Goal: Task Accomplishment & Management: Manage account settings

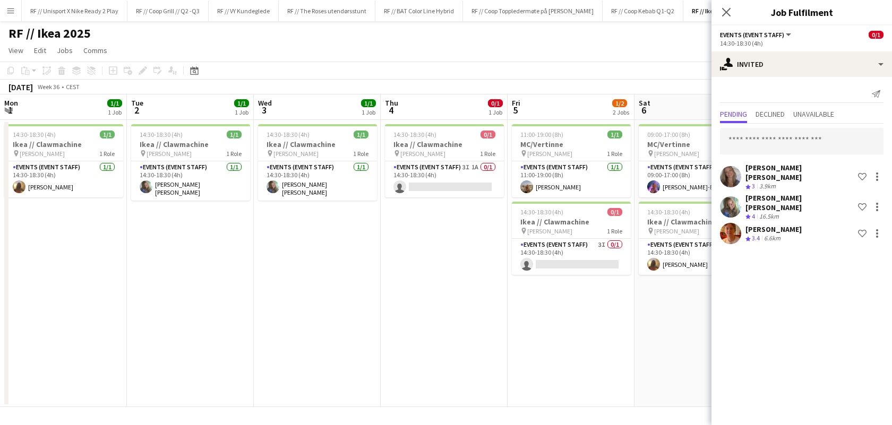
scroll to position [0, 240]
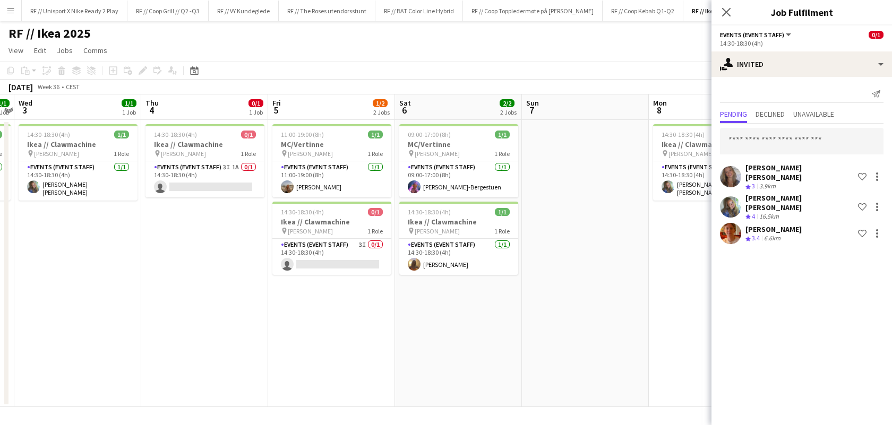
click at [112, 237] on app-date-cell "14:30-18:30 (4h) 1/1 Ikea // Clawmachine pin [PERSON_NAME] 1 Role Events (Event…" at bounding box center [77, 263] width 127 height 287
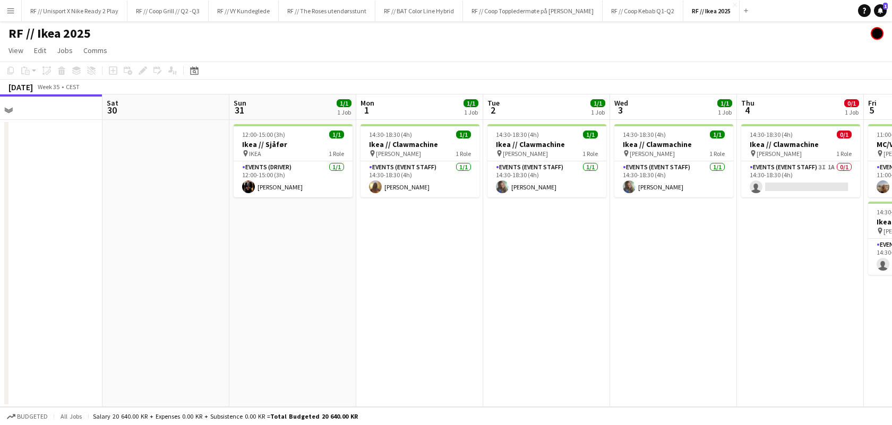
drag, startPoint x: 508, startPoint y: 294, endPoint x: 376, endPoint y: 285, distance: 132.6
click at [385, 286] on app-calendar-viewport "Tue 26 Wed 27 Thu 28 Fri 29 Sat 30 Sun 31 1/1 1 Job Mon 1 1/1 1 Job Tue 2 1/1 1…" at bounding box center [446, 251] width 892 height 313
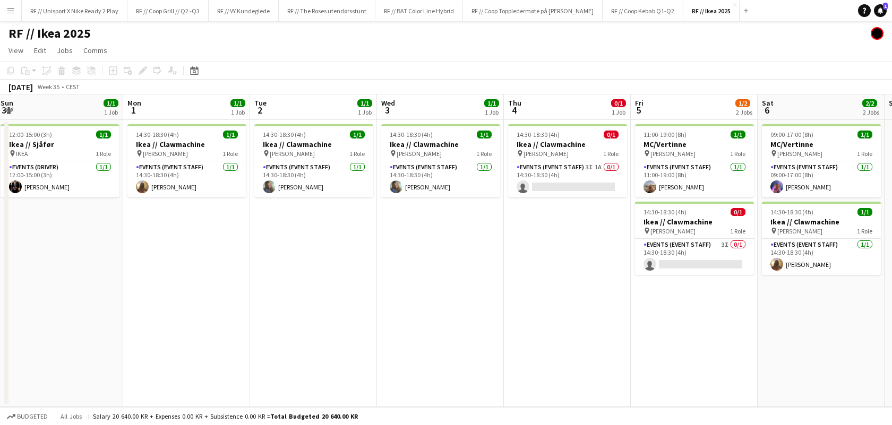
drag, startPoint x: 530, startPoint y: 286, endPoint x: 377, endPoint y: 279, distance: 153.1
click at [392, 281] on app-calendar-viewport "Thu 28 Fri 29 Sat 30 Sun 31 1/1 1 Job Mon 1 1/1 1 Job Tue 2 1/1 1 Job Wed 3 1/1…" at bounding box center [446, 251] width 892 height 313
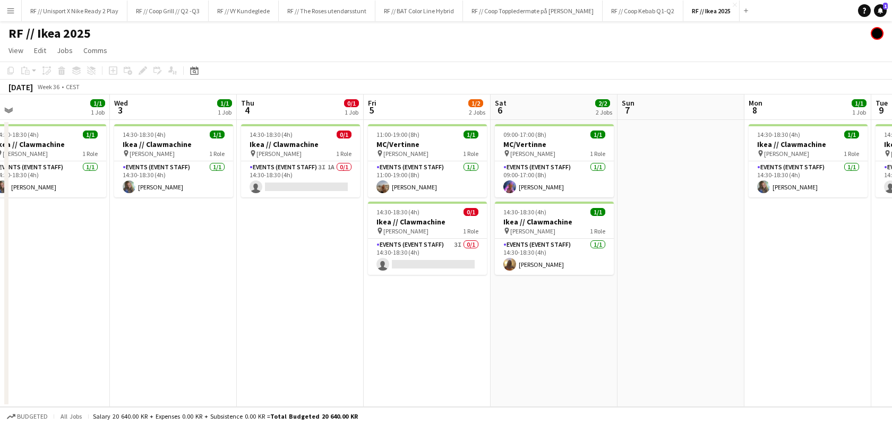
scroll to position [0, 398]
drag, startPoint x: 522, startPoint y: 286, endPoint x: 347, endPoint y: 286, distance: 174.7
click at [347, 286] on app-calendar-viewport "Sat 30 Sun 31 1/1 1 Job Mon 1 1/1 1 Job Tue 2 1/1 1 Job Wed 3 1/1 1 Job Thu 4 0…" at bounding box center [446, 251] width 892 height 313
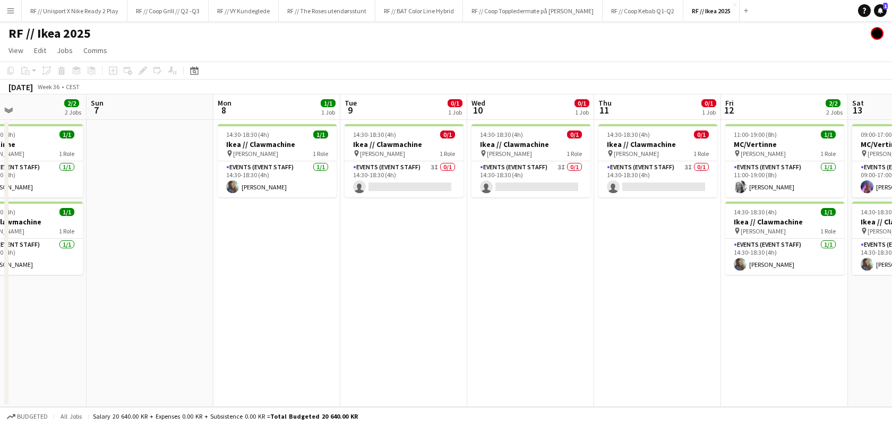
drag, startPoint x: 673, startPoint y: 285, endPoint x: 143, endPoint y: 294, distance: 530.7
click at [143, 294] on app-calendar-viewport "Wed 3 1/1 1 Job Thu 4 0/1 1 Job Fri 5 1/2 2 Jobs Sat 6 2/2 2 Jobs Sun 7 Mon 8 1…" at bounding box center [446, 251] width 892 height 313
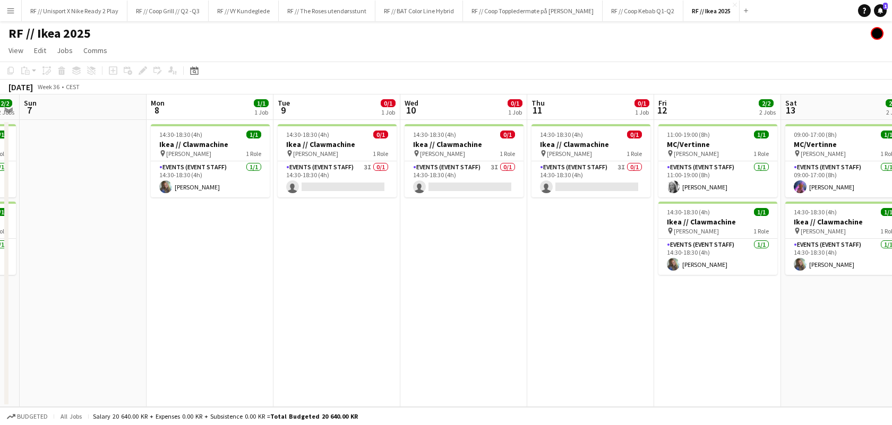
drag, startPoint x: 335, startPoint y: 287, endPoint x: 344, endPoint y: 291, distance: 10.5
click at [344, 291] on app-calendar-viewport "Fri 5 1/2 2 Jobs Sat 6 2/2 2 Jobs Sun 7 Mon 8 1/1 1 Job Tue 9 0/1 1 Job Wed 10 …" at bounding box center [446, 251] width 892 height 313
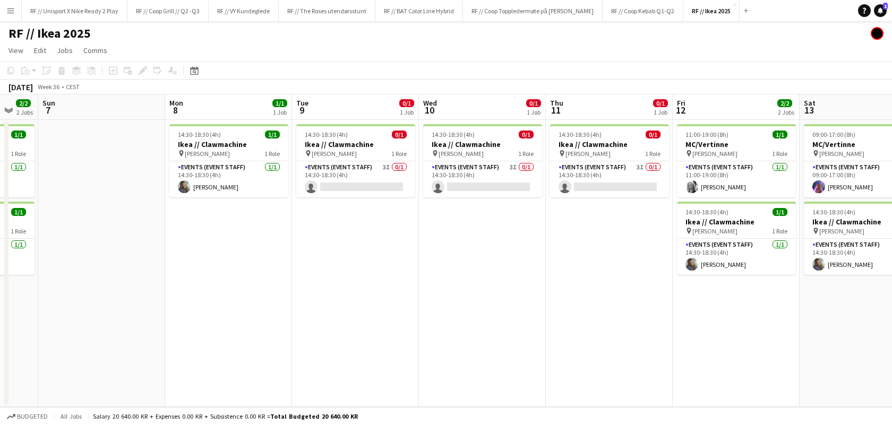
drag, startPoint x: 550, startPoint y: 291, endPoint x: 548, endPoint y: 283, distance: 8.2
click at [547, 292] on app-calendar-viewport "Fri 5 1/2 2 Jobs Sat 6 2/2 2 Jobs Sun 7 Mon 8 1/1 1 Job Tue 9 0/1 1 Job Wed 10 …" at bounding box center [446, 251] width 892 height 313
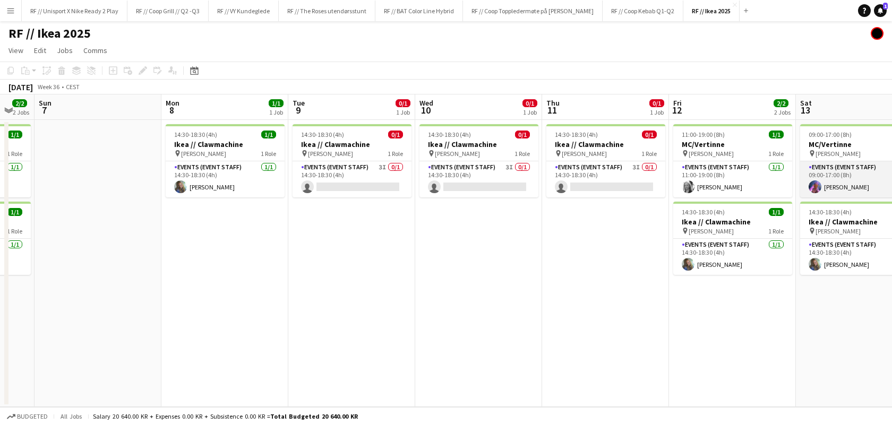
click at [807, 183] on app-card-role "Events (Event Staff) 1/1 09:00-17:00 (8h) Fredrikke Tynning-Bergestuen" at bounding box center [859, 179] width 119 height 36
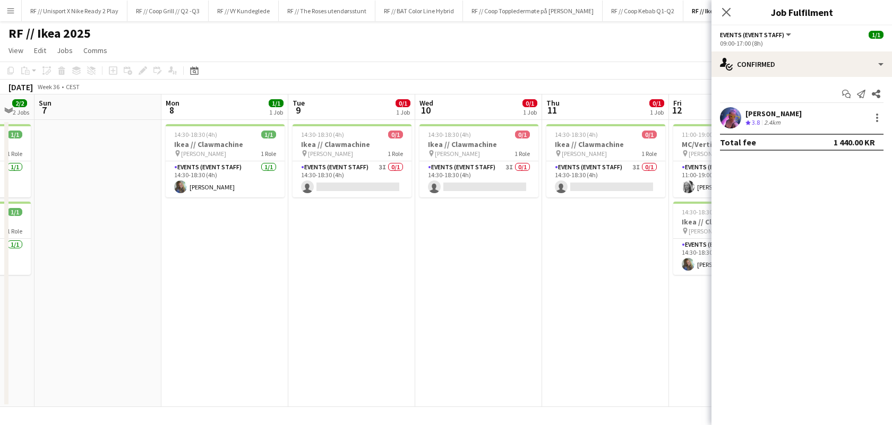
click at [742, 115] on div "Fredrikke Tynning-Bergestuen Crew rating 3.8 2.4km" at bounding box center [802, 117] width 181 height 21
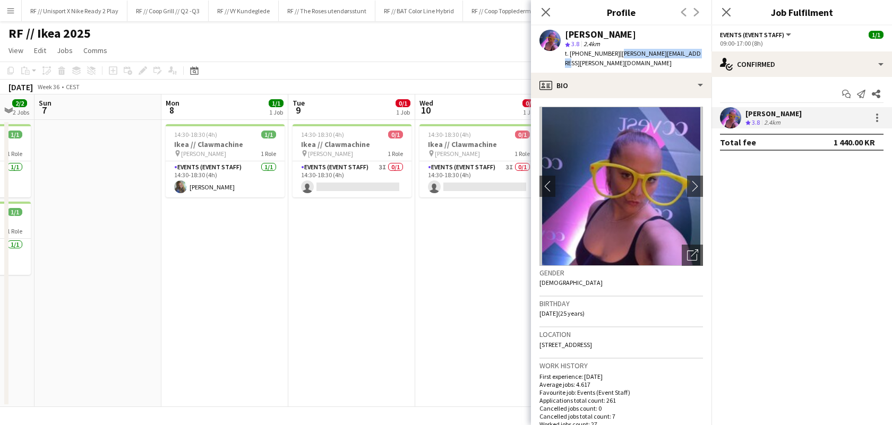
drag, startPoint x: 681, startPoint y: 53, endPoint x: 609, endPoint y: 50, distance: 72.3
click at [609, 50] on div "t. +4795124107 | fredrikke@bergestuen.org" at bounding box center [634, 58] width 138 height 19
copy span "fredrikke@bergestuen.org"
drag, startPoint x: 423, startPoint y: 302, endPoint x: 429, endPoint y: 303, distance: 5.9
click at [423, 302] on app-date-cell "14:30-18:30 (4h) 0/1 Ikea // Clawmachine pin IKEA KARL JOHAN 1 Role Events (Eve…" at bounding box center [478, 263] width 127 height 287
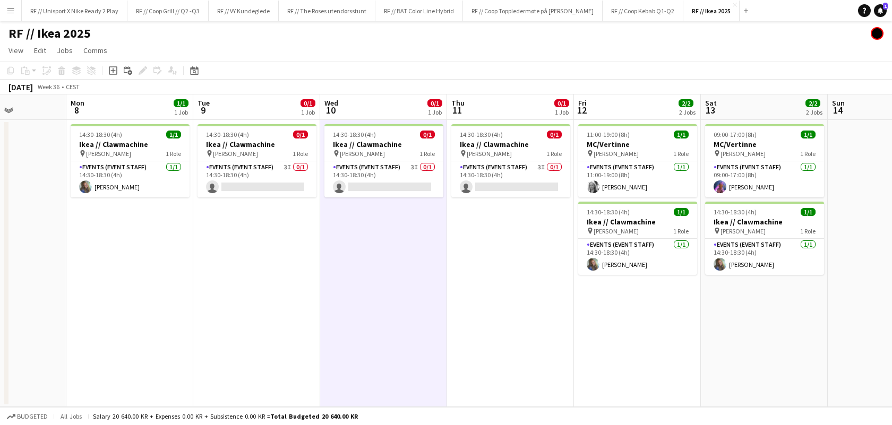
scroll to position [0, 321]
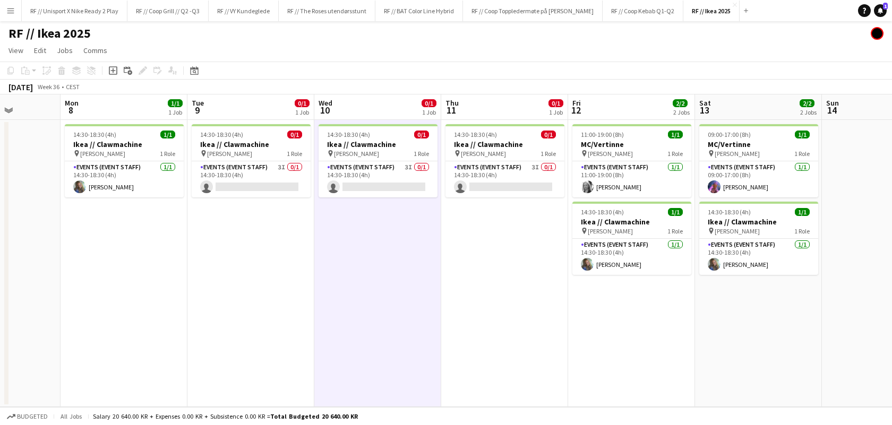
drag, startPoint x: 660, startPoint y: 285, endPoint x: 558, endPoint y: 282, distance: 101.5
click at [558, 283] on app-calendar-viewport "Fri 5 1/2 2 Jobs Sat 6 2/2 2 Jobs Sun 7 Mon 8 1/1 1 Job Tue 9 0/1 1 Job Wed 10 …" at bounding box center [446, 251] width 892 height 313
click at [584, 186] on app-user-avatar at bounding box center [586, 187] width 13 height 13
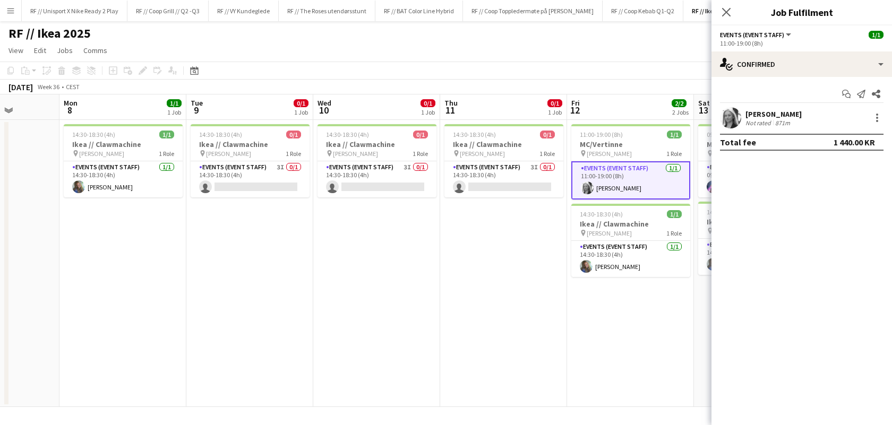
click at [738, 117] on app-user-avatar at bounding box center [730, 117] width 21 height 21
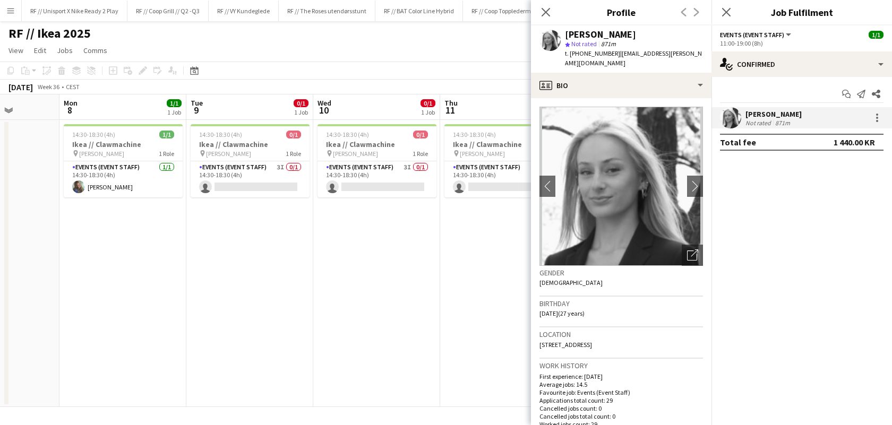
click at [431, 314] on app-date-cell "14:30-18:30 (4h) 0/1 Ikea // Clawmachine pin IKEA KARL JOHAN 1 Role Events (Eve…" at bounding box center [376, 263] width 127 height 287
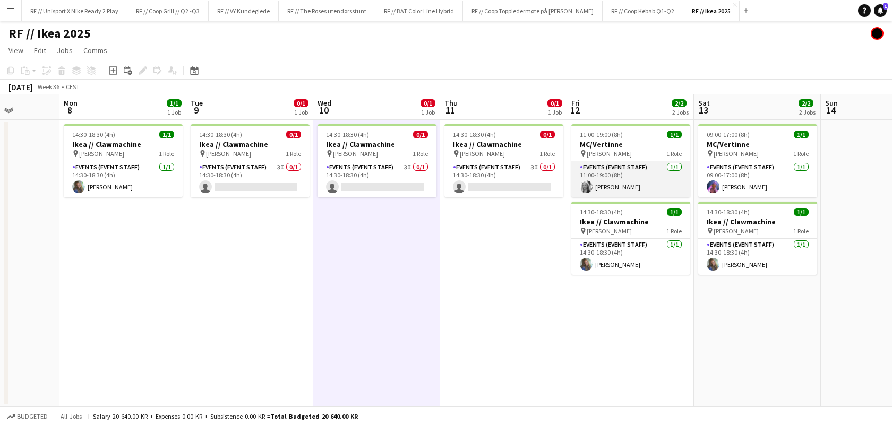
click at [583, 184] on app-user-avatar at bounding box center [586, 187] width 13 height 13
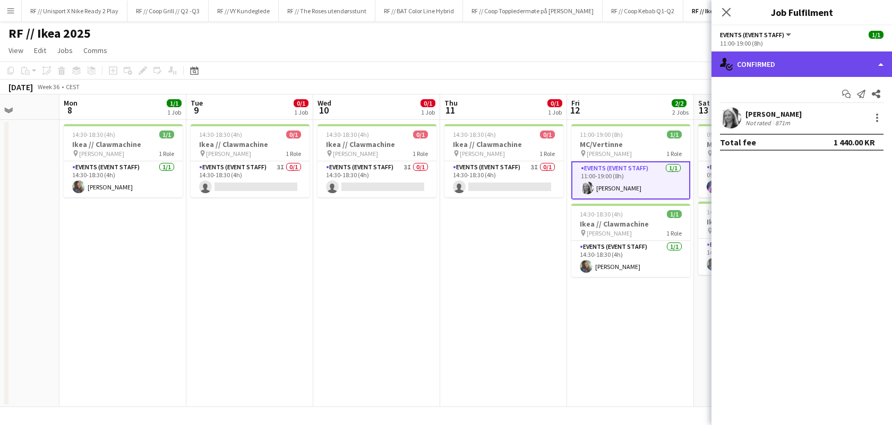
click at [884, 61] on div "single-neutral-actions-check-2 Confirmed" at bounding box center [802, 64] width 181 height 25
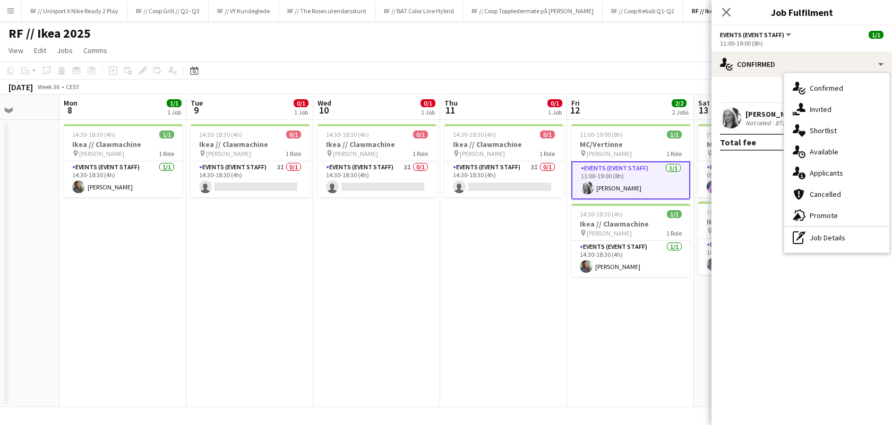
click at [746, 218] on mat-expansion-panel "check Confirmed Start chat Send notification Share Maria Grefberg Not rated 871…" at bounding box center [802, 251] width 181 height 348
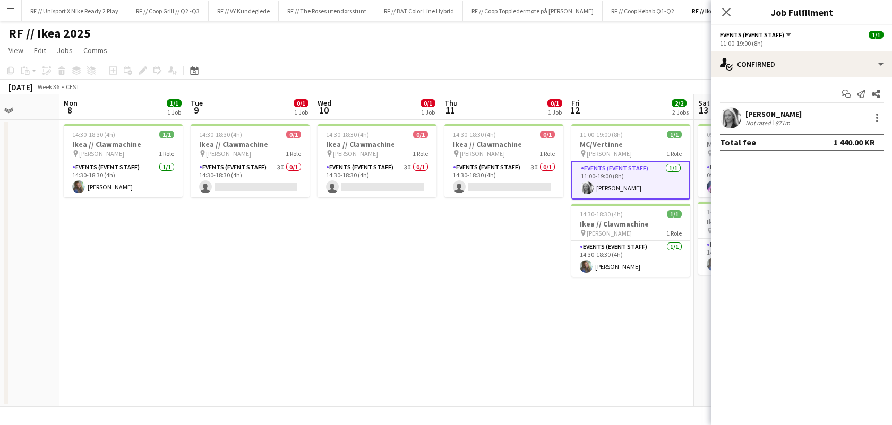
click at [727, 107] on app-user-avatar at bounding box center [730, 117] width 21 height 21
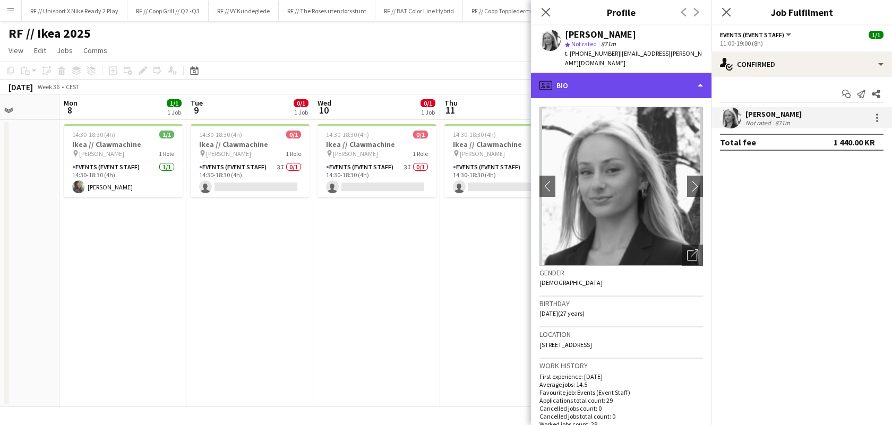
click at [701, 73] on div "profile Bio" at bounding box center [621, 85] width 181 height 25
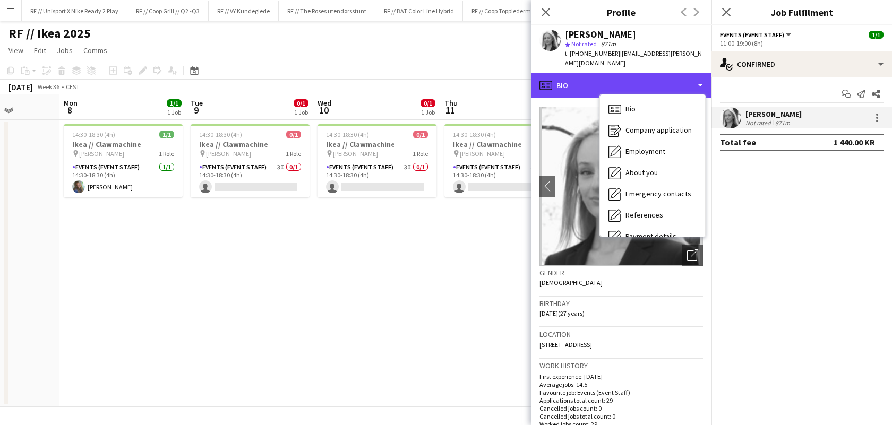
scroll to position [99, 0]
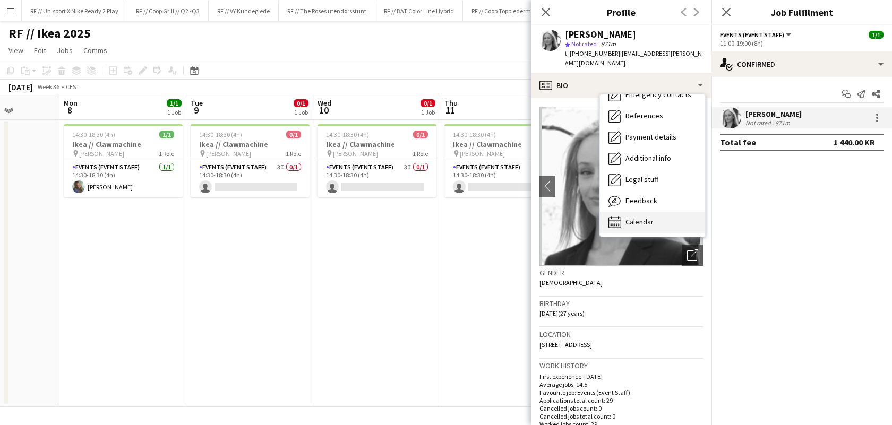
click at [649, 217] on span "Calendar" at bounding box center [640, 222] width 28 height 10
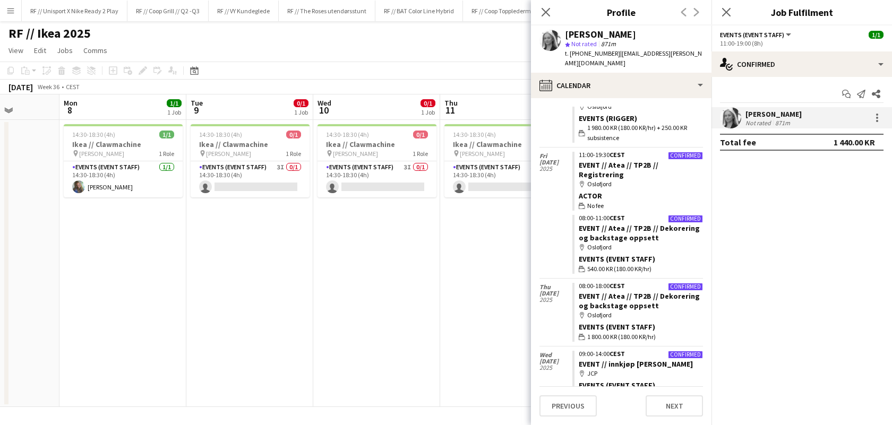
scroll to position [870, 0]
drag, startPoint x: 665, startPoint y: 53, endPoint x: 609, endPoint y: 57, distance: 56.5
click at [609, 57] on div "Maria Grefberg star Not rated 871m t. +4797425353 | maria@grefberg.no" at bounding box center [621, 48] width 181 height 47
copy span "maria@grefberg.no"
click at [380, 266] on app-date-cell "14:30-18:30 (4h) 0/1 Ikea // Clawmachine pin IKEA KARL JOHAN 1 Role Events (Eve…" at bounding box center [376, 263] width 127 height 287
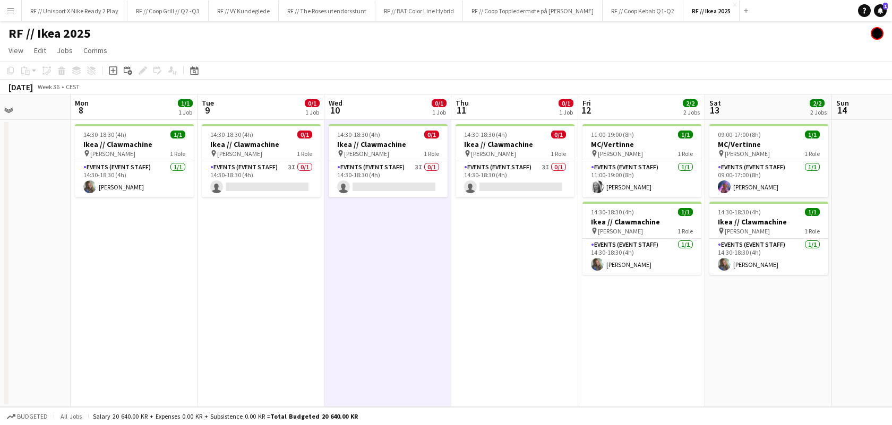
drag, startPoint x: 302, startPoint y: 293, endPoint x: 414, endPoint y: 289, distance: 112.1
click at [414, 289] on app-calendar-viewport "Fri 5 1/2 2 Jobs Sat 6 2/2 2 Jobs Sun 7 Mon 8 1/1 1 Job Tue 9 0/1 1 Job Wed 10 …" at bounding box center [446, 251] width 892 height 313
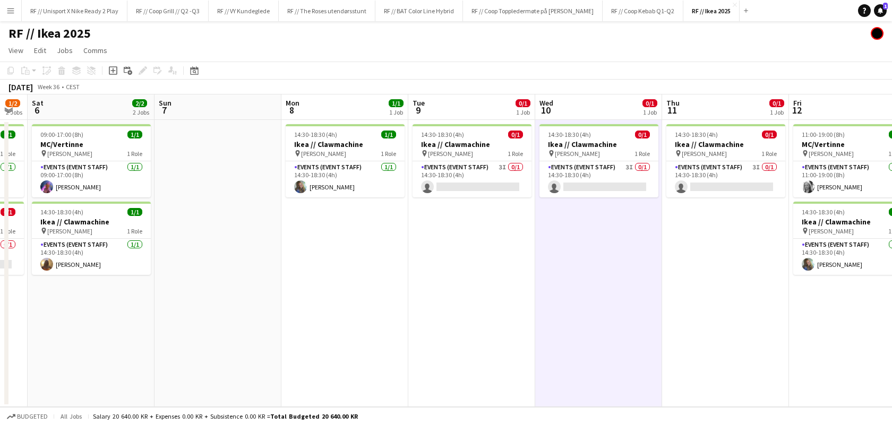
drag, startPoint x: 321, startPoint y: 301, endPoint x: 528, endPoint y: 292, distance: 207.9
click at [528, 291] on app-calendar-viewport "Thu 4 0/1 1 Job Fri 5 1/2 2 Jobs Sat 6 2/2 2 Jobs Sun 7 Mon 8 1/1 1 Job Tue 9 0…" at bounding box center [446, 251] width 892 height 313
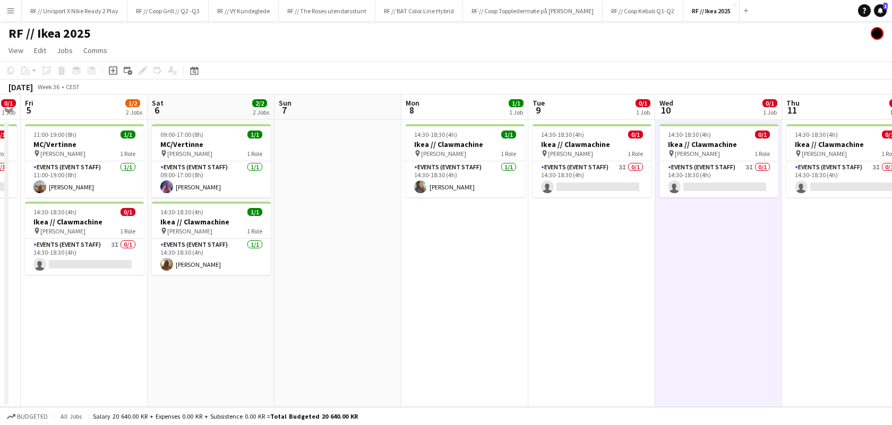
scroll to position [0, 305]
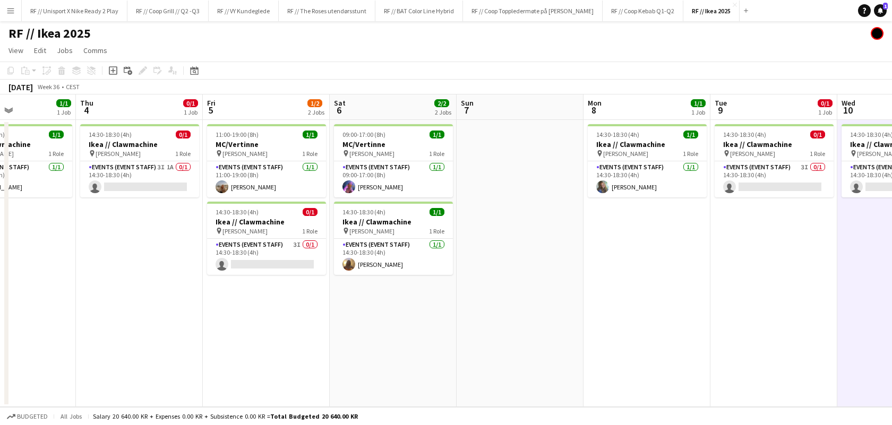
drag, startPoint x: 470, startPoint y: 307, endPoint x: 630, endPoint y: 300, distance: 160.6
click at [630, 300] on app-calendar-viewport "Mon 1 1/1 1 Job Tue 2 1/1 1 Job Wed 3 1/1 1 Job Thu 4 0/1 1 Job Fri 5 1/2 2 Job…" at bounding box center [446, 251] width 892 height 313
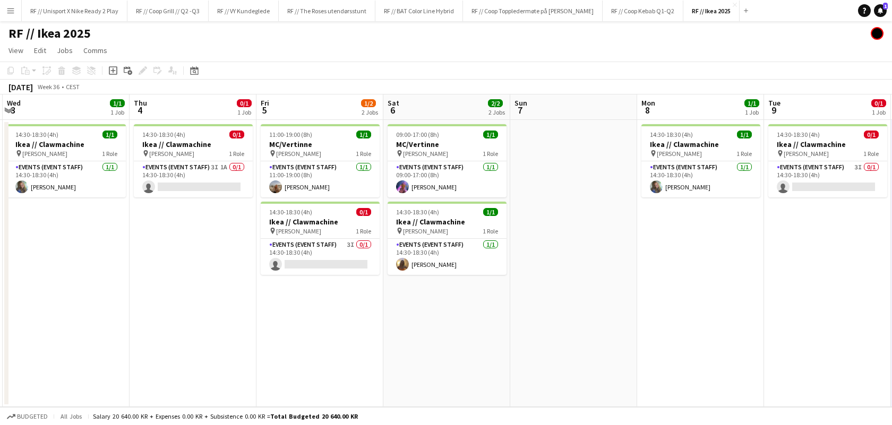
scroll to position [0, 250]
drag, startPoint x: 538, startPoint y: 289, endPoint x: 593, endPoint y: 289, distance: 55.2
click at [593, 289] on app-calendar-viewport "Mon 1 1/1 1 Job Tue 2 1/1 1 Job Wed 3 1/1 1 Job Thu 4 0/1 1 Job Fri 5 1/2 2 Job…" at bounding box center [446, 251] width 892 height 313
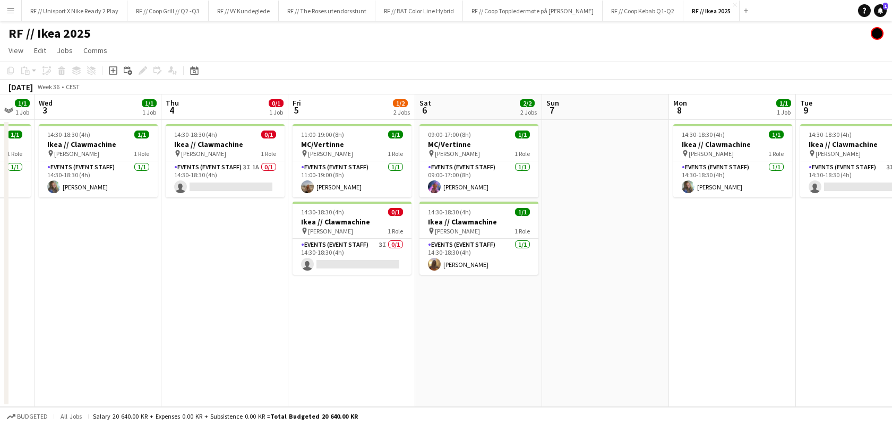
drag, startPoint x: 364, startPoint y: 315, endPoint x: 409, endPoint y: 313, distance: 45.2
click at [408, 313] on app-calendar-viewport "Mon 1 1/1 1 Job Tue 2 1/1 1 Job Wed 3 1/1 1 Job Thu 4 0/1 1 Job Fri 5 1/2 2 Job…" at bounding box center [446, 251] width 892 height 313
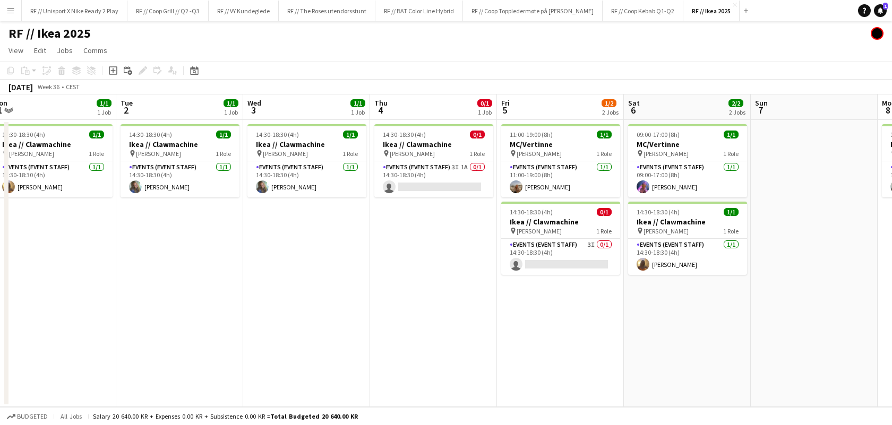
drag, startPoint x: 409, startPoint y: 313, endPoint x: 604, endPoint y: 319, distance: 194.5
click at [604, 319] on app-calendar-viewport "Sat 30 Sun 31 1/1 1 Job Mon 1 1/1 1 Job Tue 2 1/1 1 Job Wed 3 1/1 1 Job Thu 4 0…" at bounding box center [446, 251] width 892 height 313
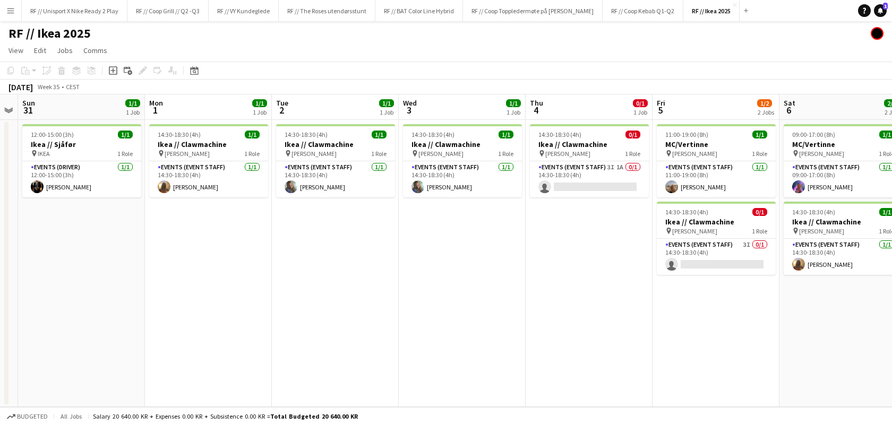
scroll to position [0, 456]
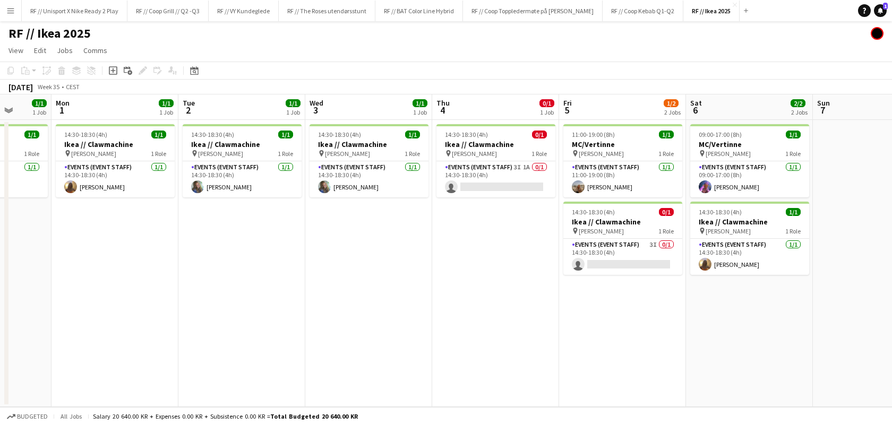
drag, startPoint x: 565, startPoint y: 315, endPoint x: 449, endPoint y: 311, distance: 116.4
click at [449, 311] on app-calendar-viewport "Thu 28 Fri 29 Sat 30 Sun 31 1/1 1 Job Mon 1 1/1 1 Job Tue 2 1/1 1 Job Wed 3 1/1…" at bounding box center [446, 251] width 892 height 313
